Goal: Task Accomplishment & Management: Manage account settings

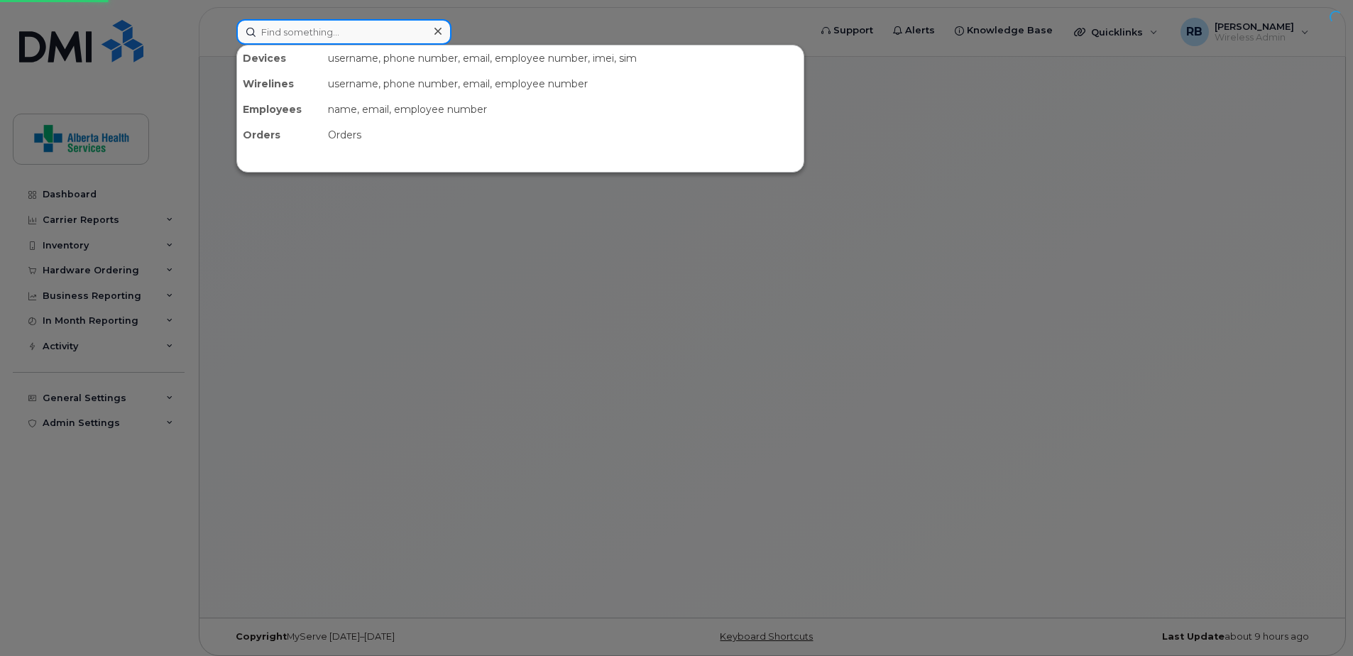
click at [312, 29] on input at bounding box center [343, 32] width 215 height 26
paste input "89302610207418676117"
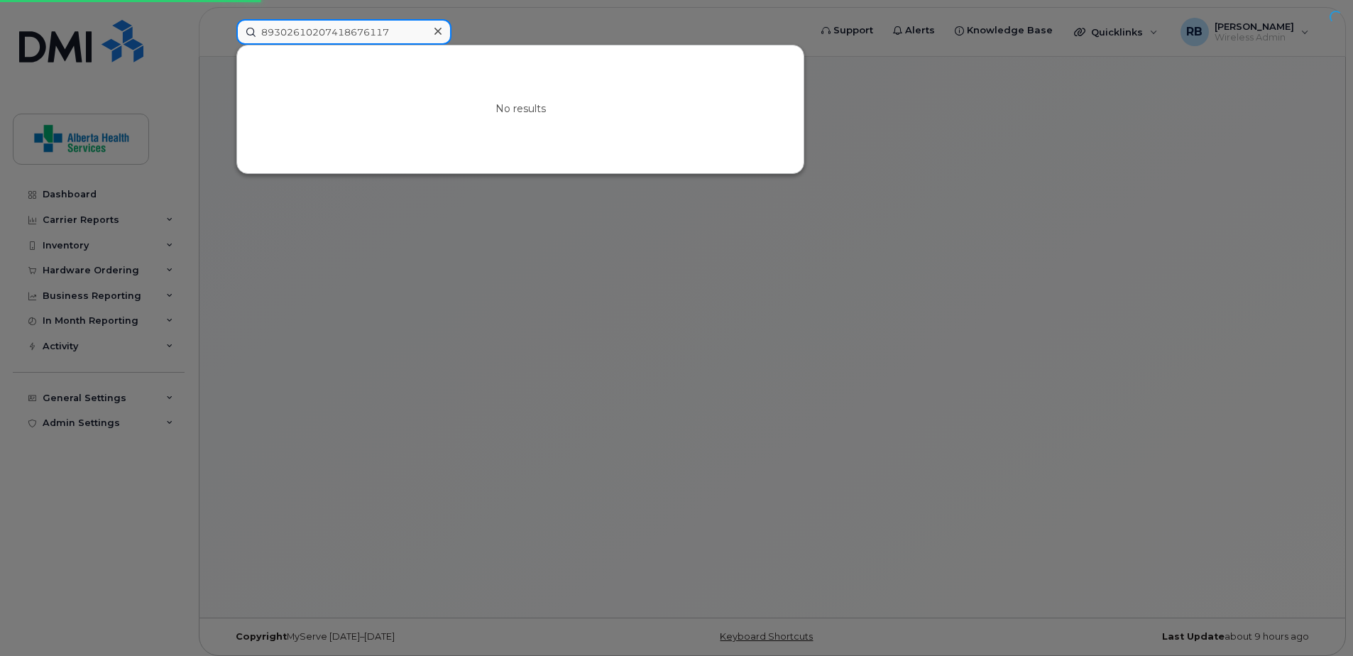
type input "89302610207418676117"
click at [440, 35] on icon at bounding box center [437, 31] width 7 height 11
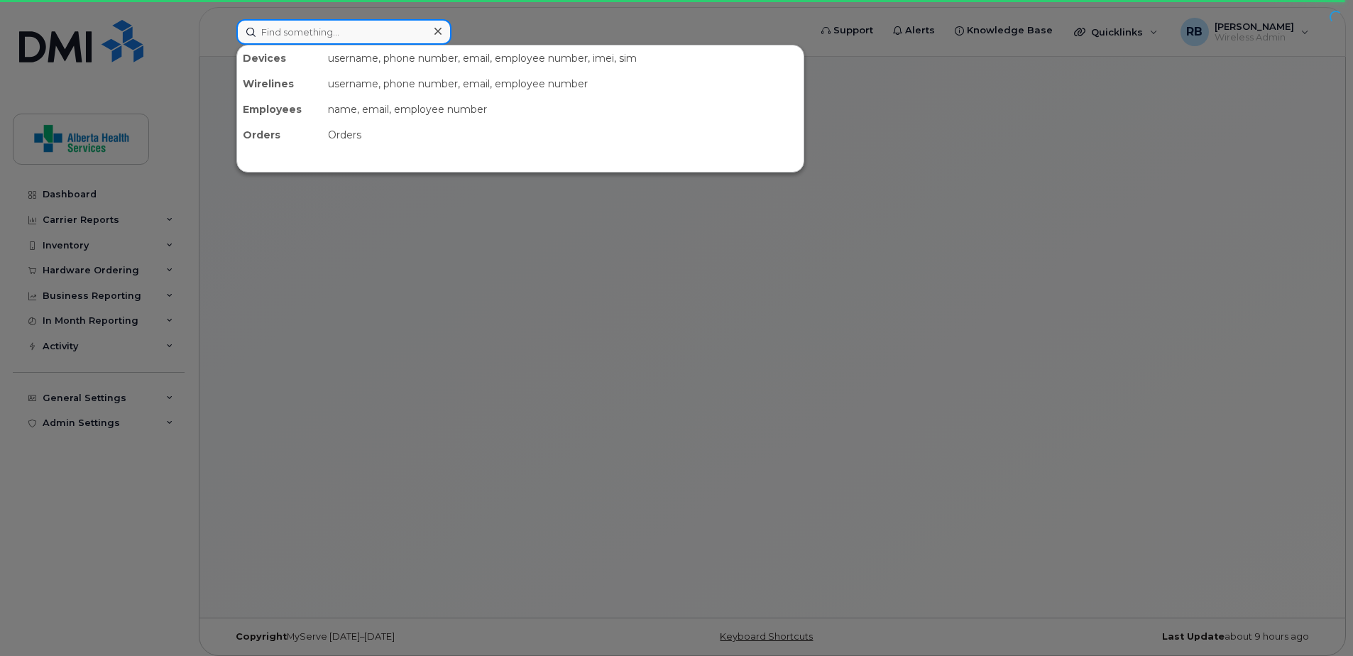
click at [318, 33] on input at bounding box center [343, 32] width 215 height 26
paste input "[PHONE_NUMBER]"
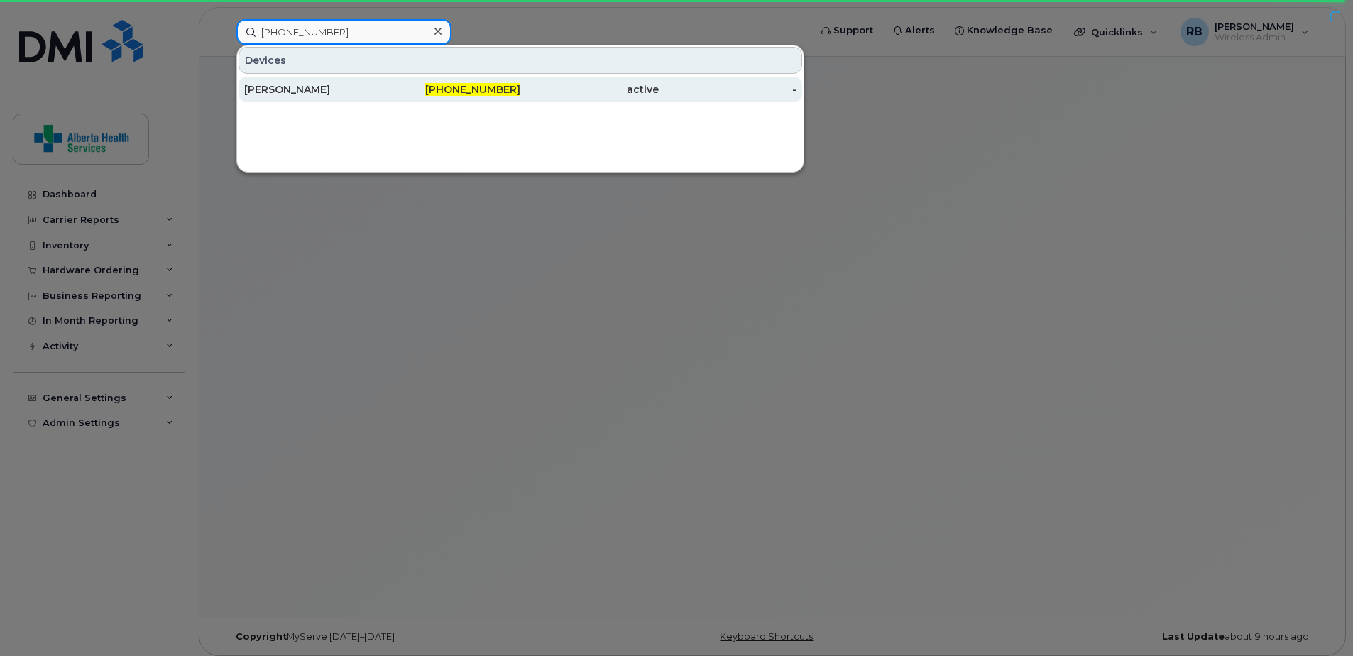
type input "[PHONE_NUMBER]"
click at [394, 83] on div "[PHONE_NUMBER]" at bounding box center [452, 89] width 138 height 14
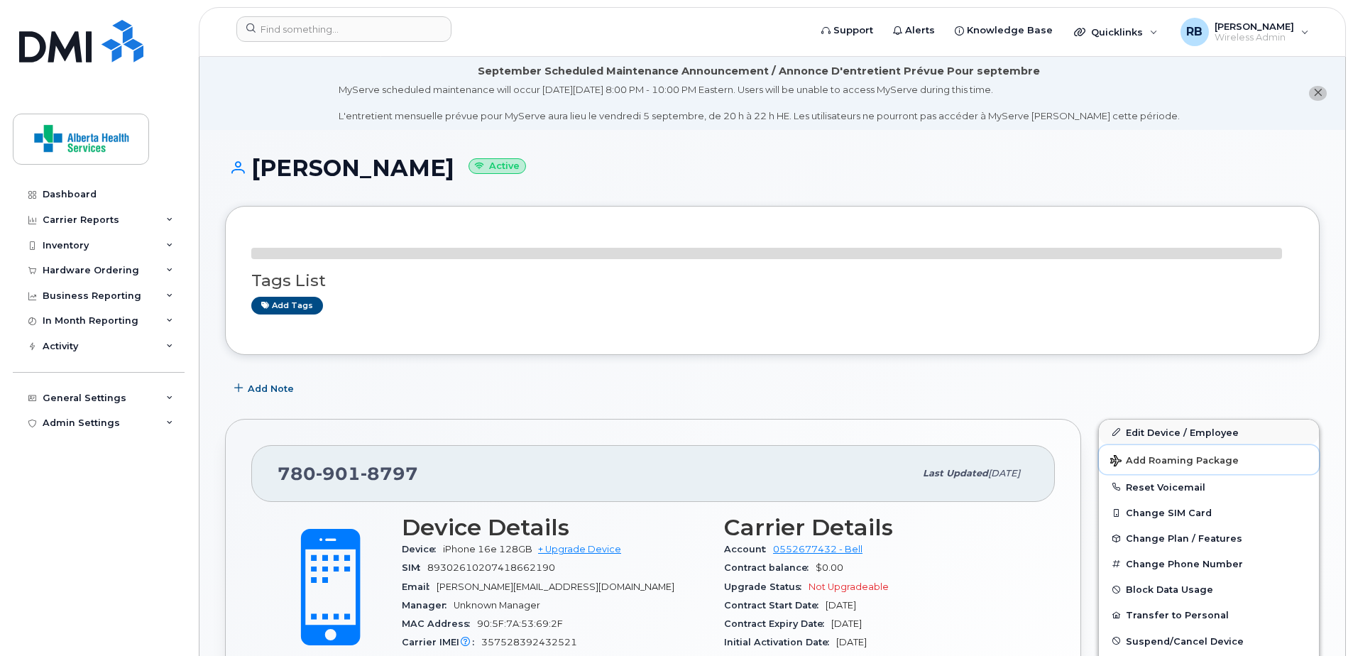
click at [1229, 445] on button "Add Roaming Package" at bounding box center [1209, 459] width 220 height 29
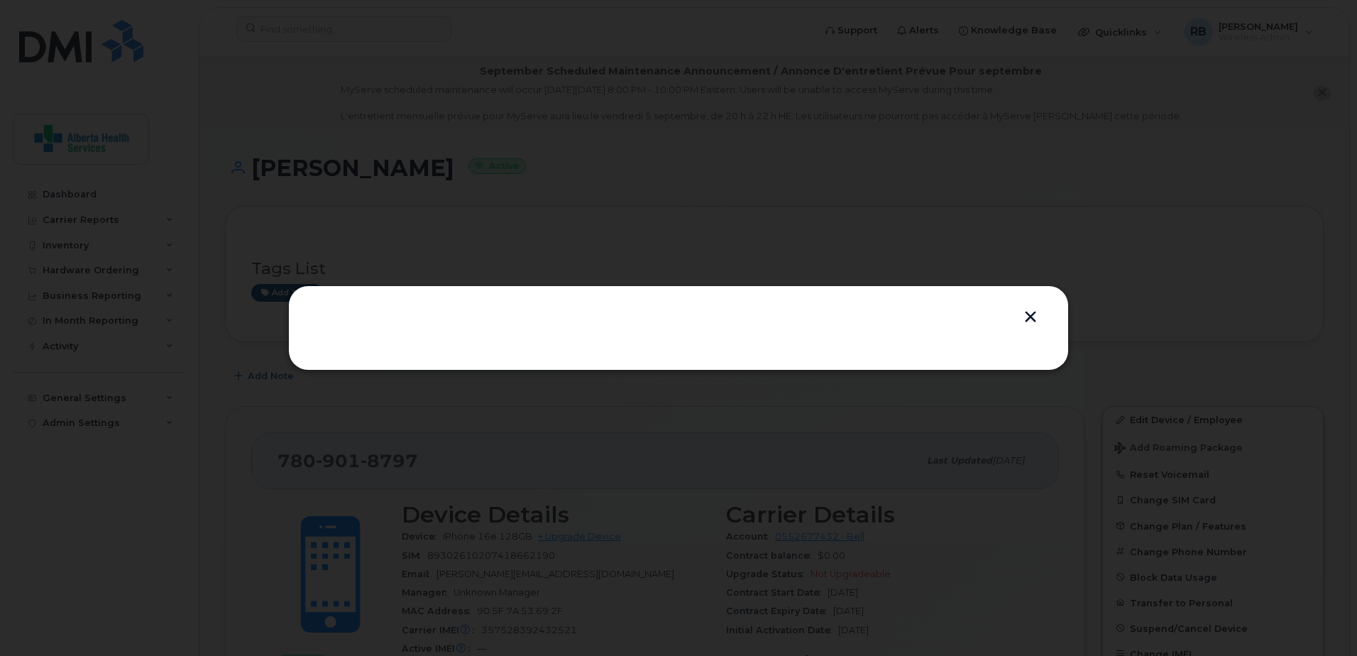
click at [1032, 319] on button "button" at bounding box center [1030, 318] width 21 height 15
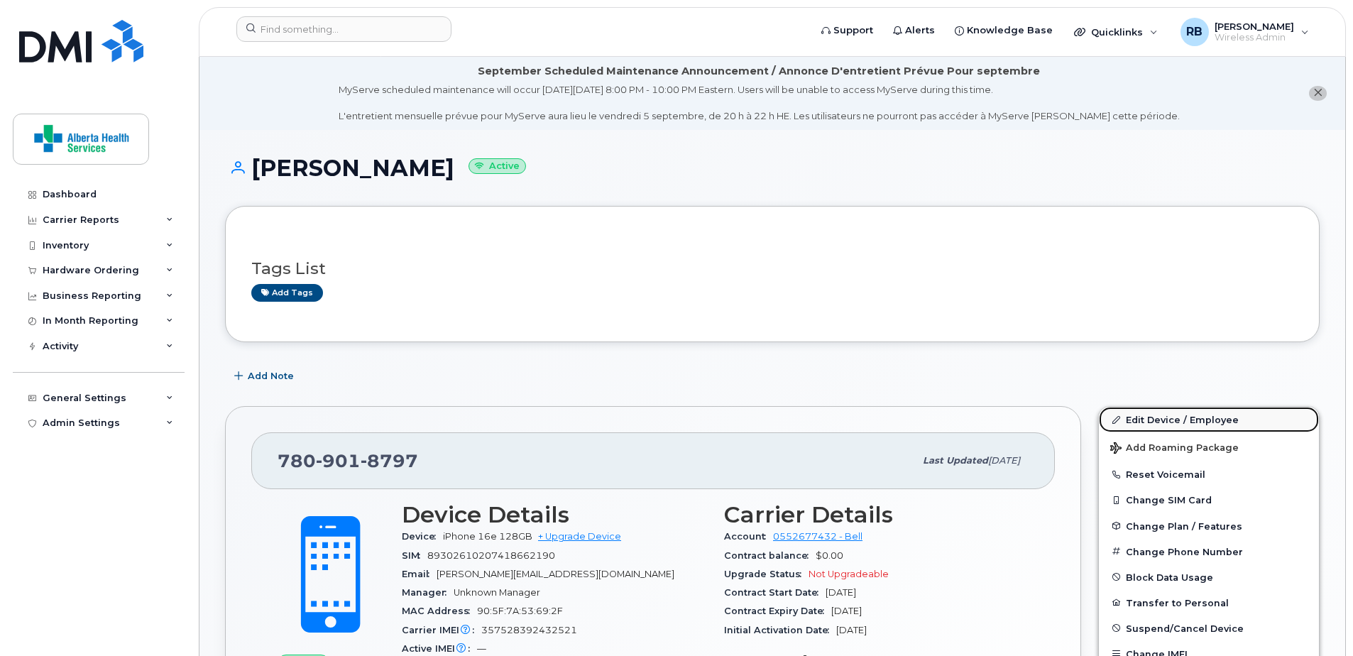
click at [1170, 418] on link "Edit Device / Employee" at bounding box center [1209, 420] width 220 height 26
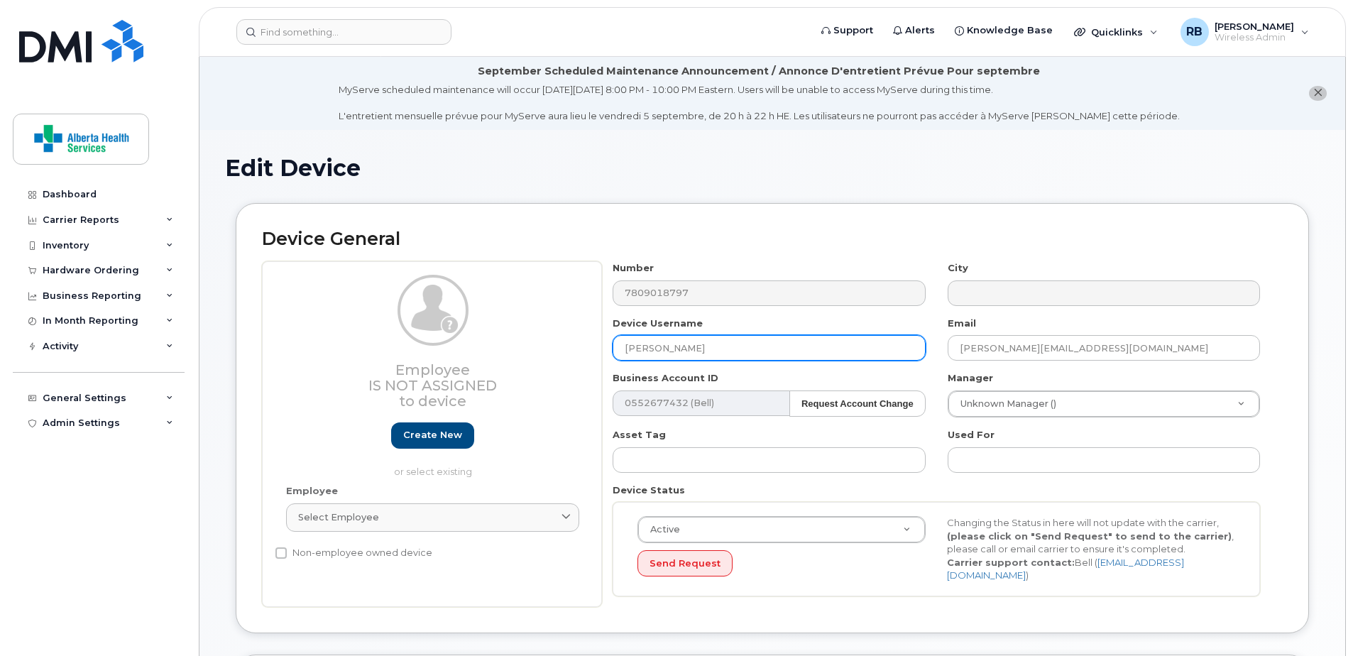
drag, startPoint x: 793, startPoint y: 347, endPoint x: 551, endPoint y: 341, distance: 242.8
click at [554, 342] on div "Employee Is not assigned to device Create new or select existing Employee Selec…" at bounding box center [772, 434] width 1021 height 346
paste input "Brenda Bell"
type input "Brenda Bell"
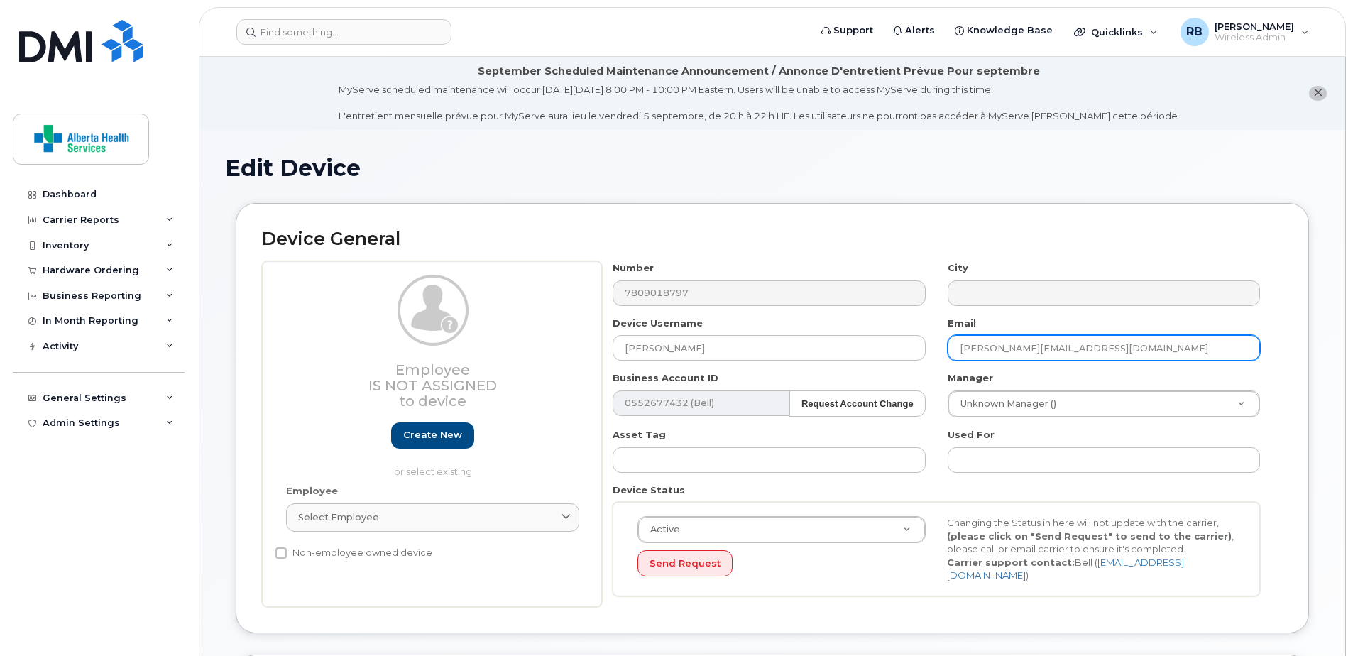
drag, startPoint x: 1159, startPoint y: 353, endPoint x: 921, endPoint y: 329, distance: 239.0
click at [921, 329] on div "Number 7809018797 City Device Username Brenda Bell Email ellen.elliott2@alberta…" at bounding box center [936, 434] width 669 height 346
paste input "Brenda.Bell@ah"
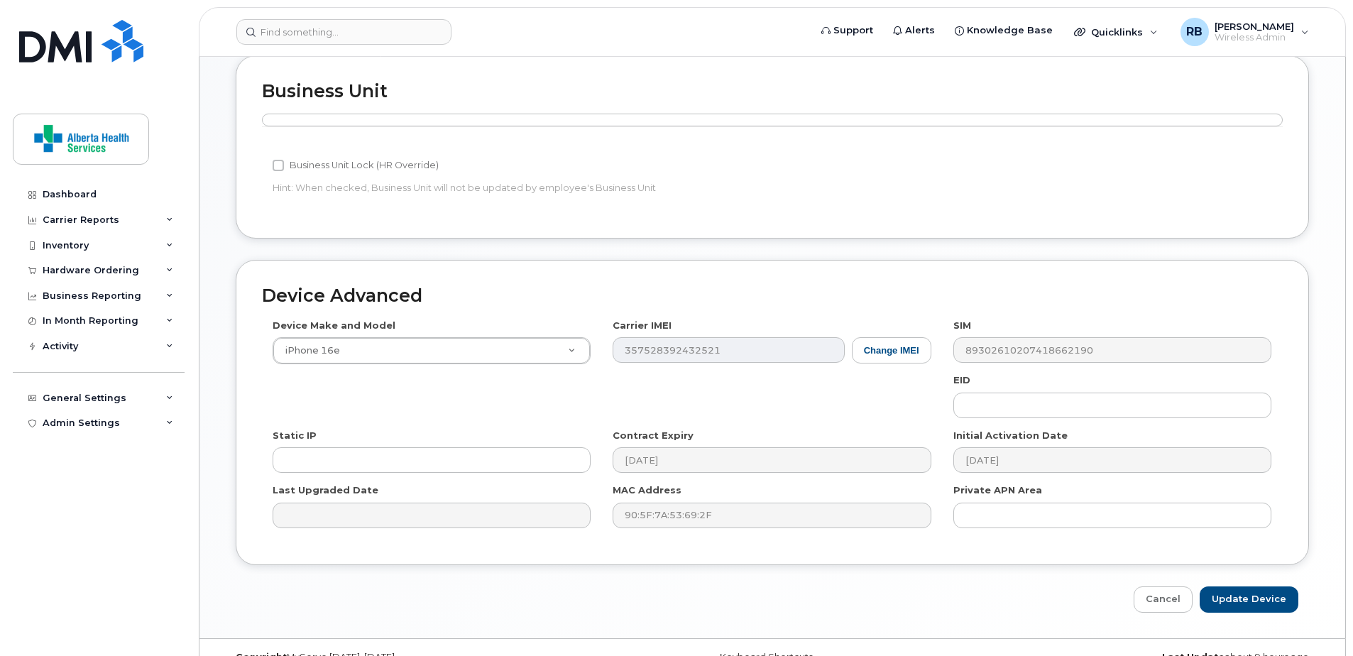
scroll to position [621, 0]
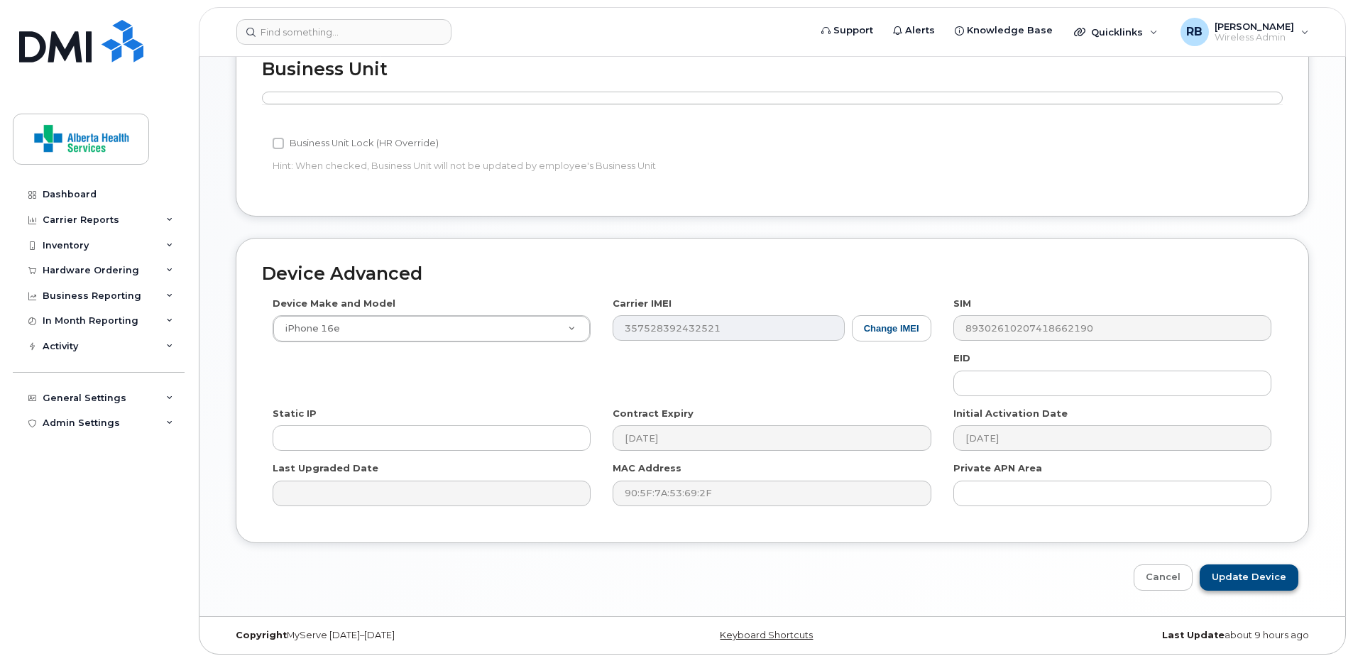
type input "Brenda.Bell@ahs.ca"
click at [1268, 578] on input "Update Device" at bounding box center [1248, 577] width 99 height 26
type input "Saving..."
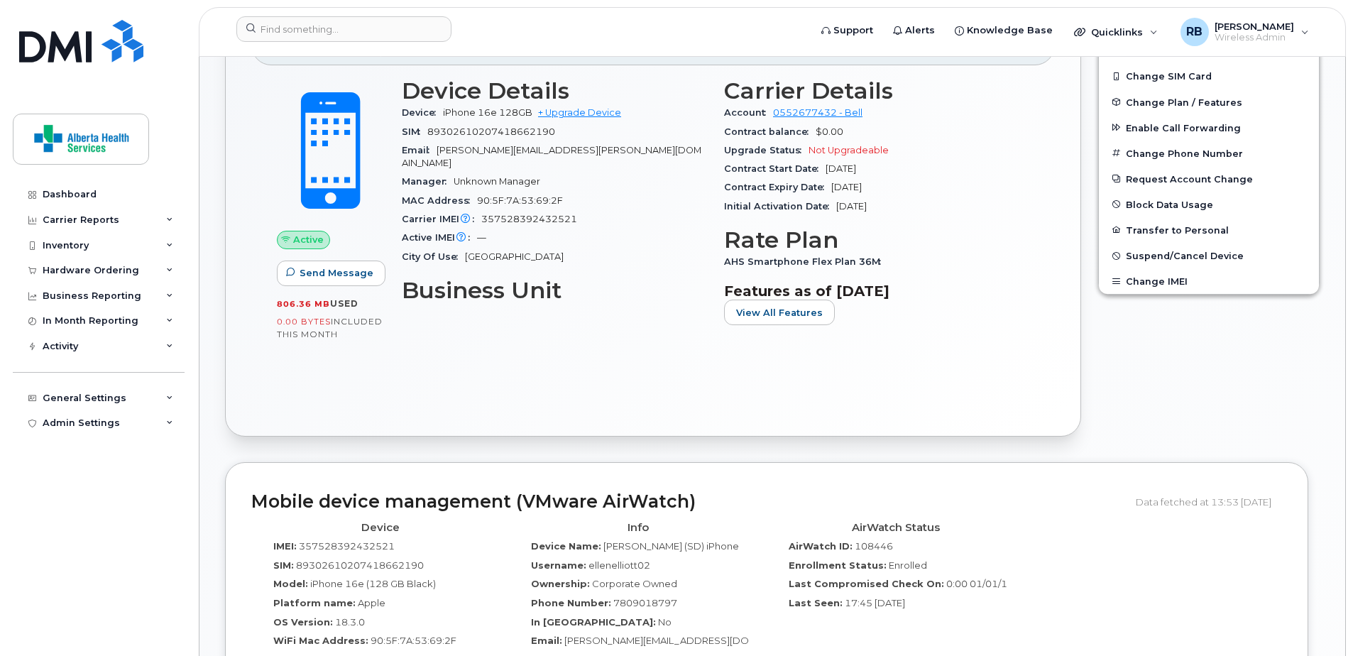
scroll to position [426, 0]
